Goal: Browse casually

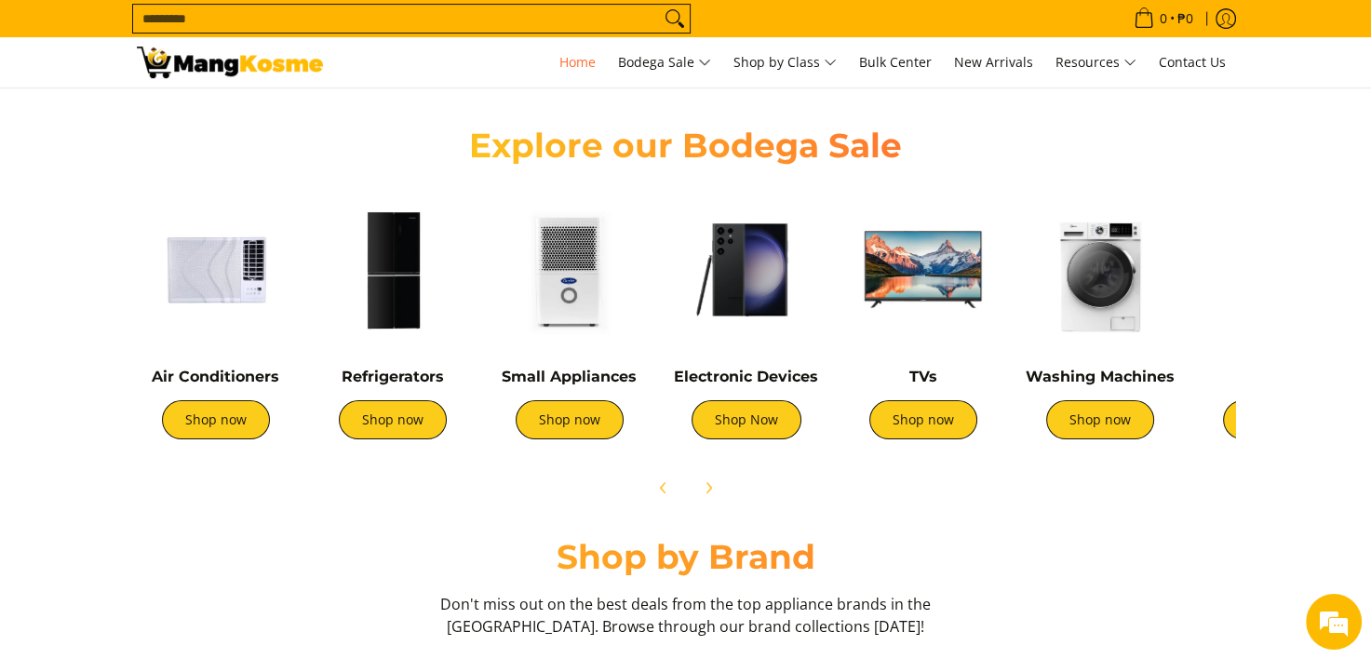
scroll to position [0, 740]
click at [739, 407] on link "Shop Now" at bounding box center [746, 419] width 110 height 39
click at [1230, 416] on link "Shop now" at bounding box center [1277, 419] width 108 height 39
click at [217, 421] on link "Shop now" at bounding box center [216, 419] width 108 height 39
